Goal: Check status

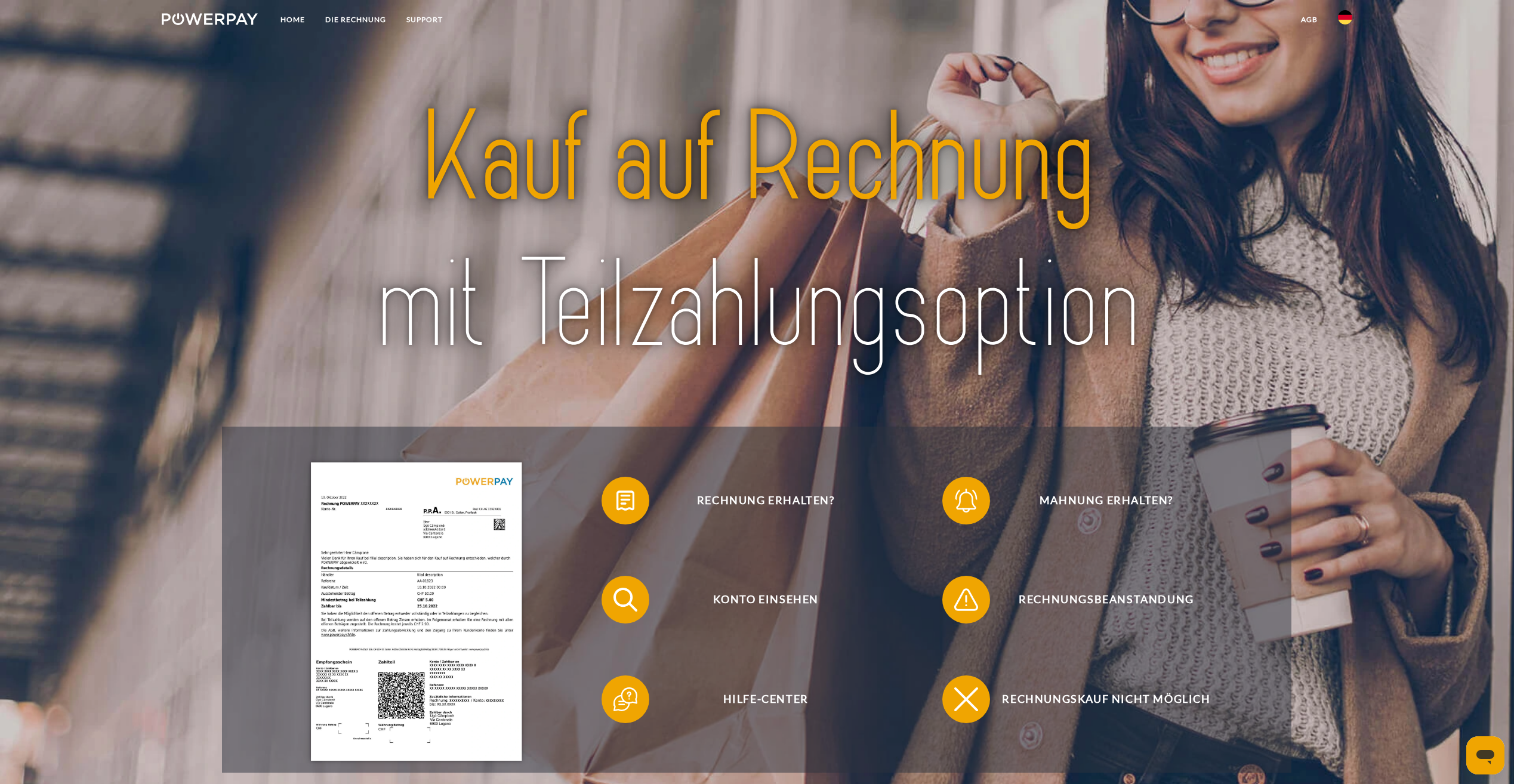
click at [217, 19] on img at bounding box center [209, 19] width 96 height 12
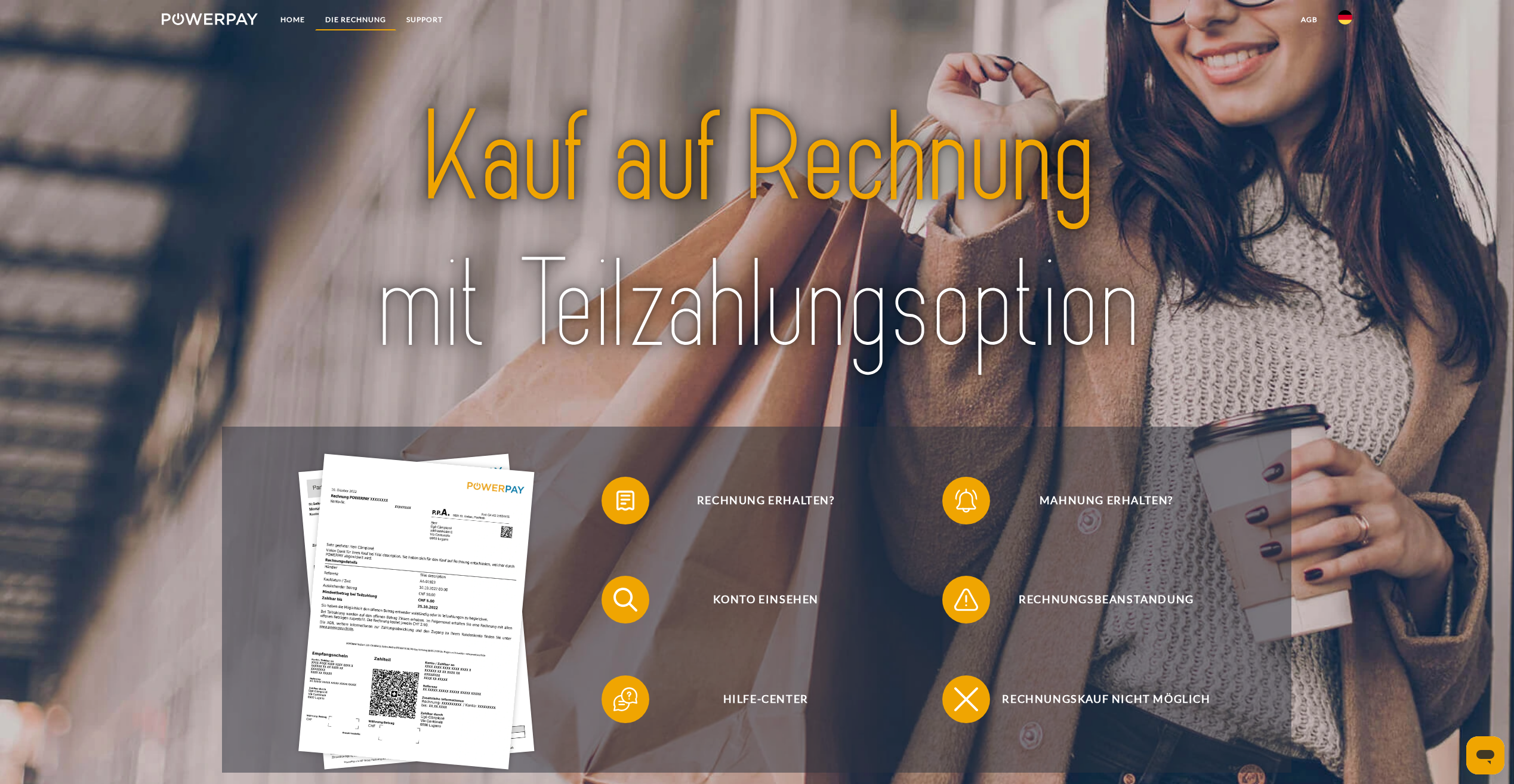
click at [331, 18] on link "DIE RECHNUNG" at bounding box center [356, 19] width 81 height 21
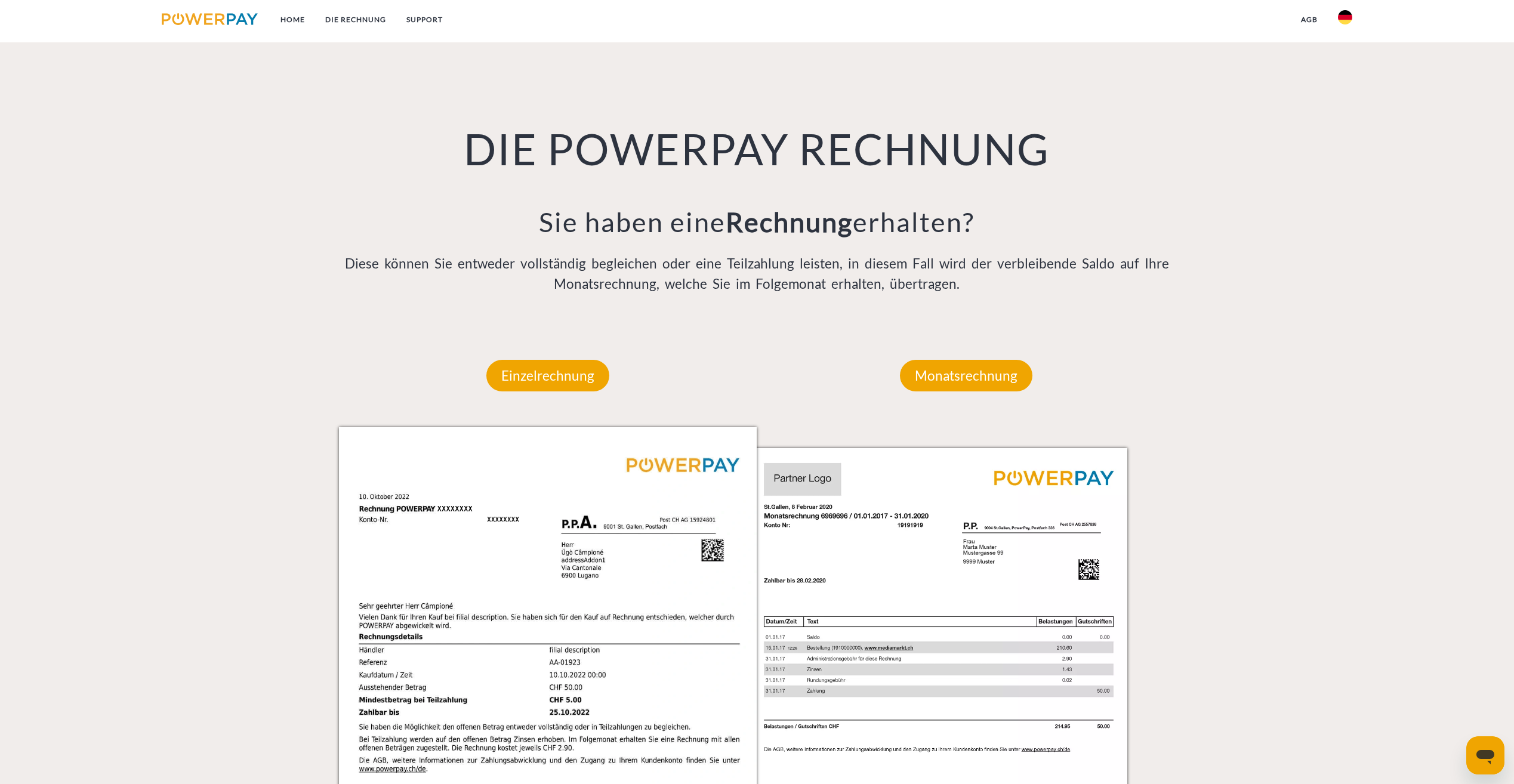
scroll to position [871, 0]
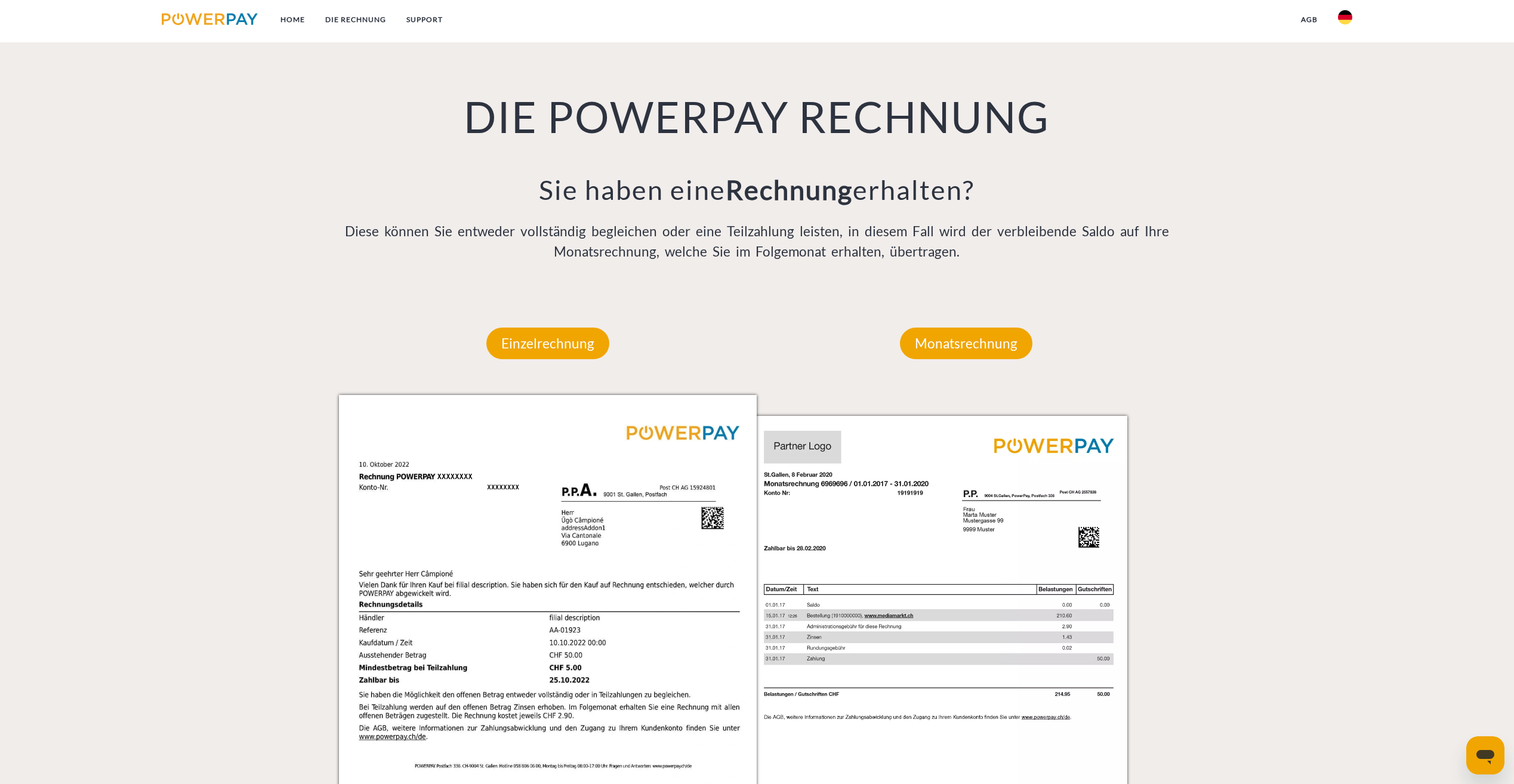
click at [252, 23] on img at bounding box center [209, 19] width 96 height 12
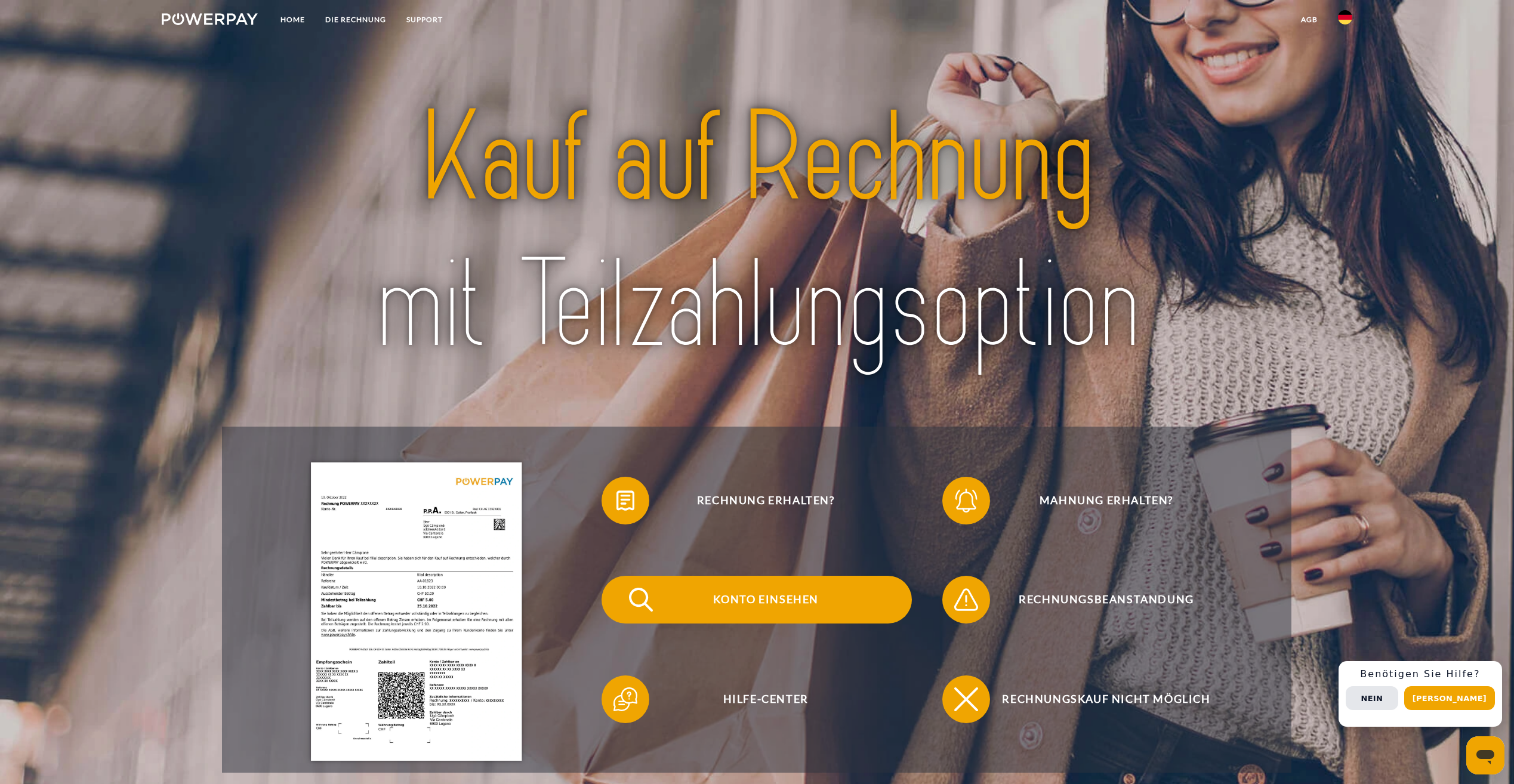
click at [753, 592] on span "Konto einsehen" at bounding box center [766, 600] width 293 height 48
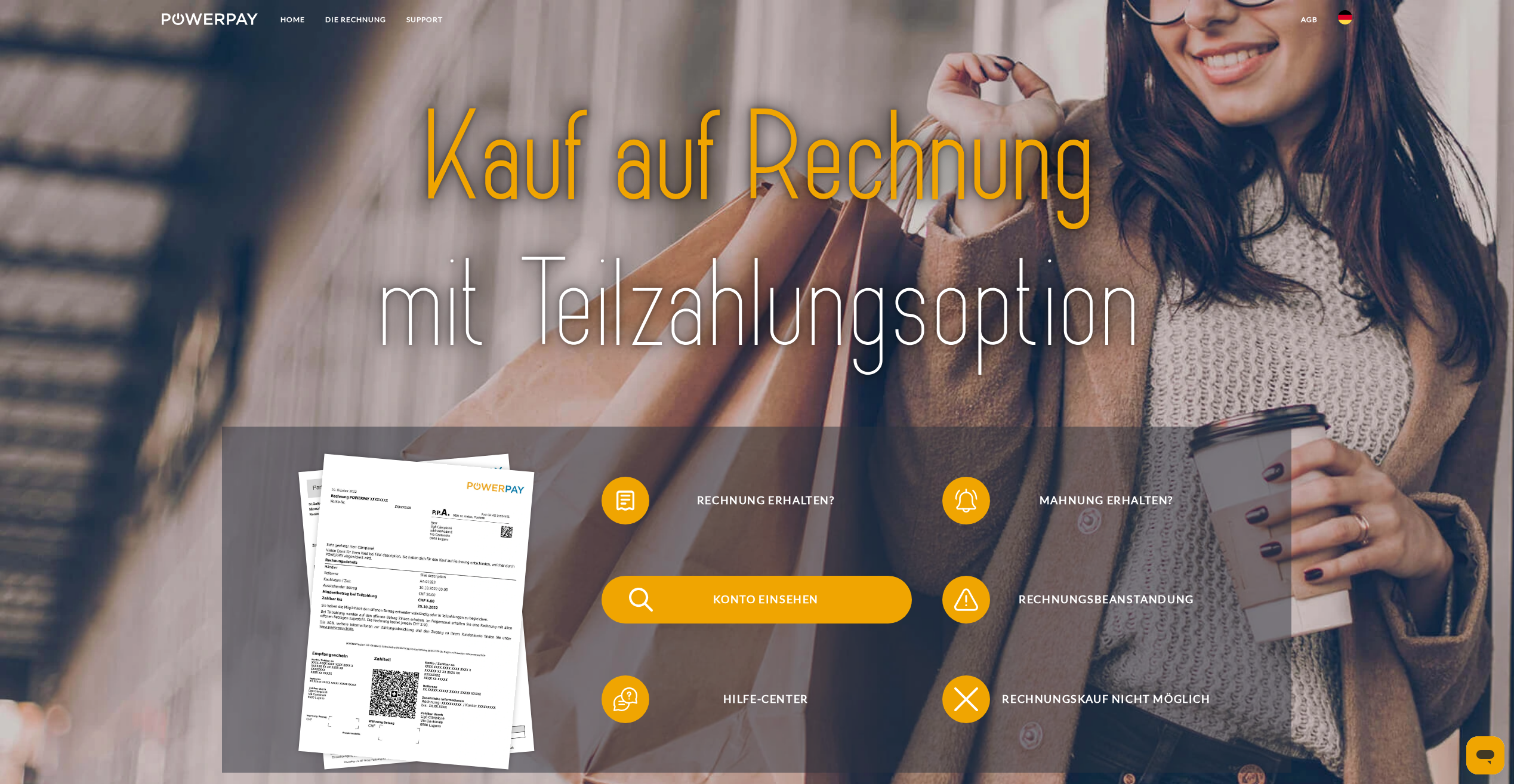
click at [791, 592] on span "Konto einsehen" at bounding box center [766, 600] width 293 height 48
